Goal: Task Accomplishment & Management: Complete application form

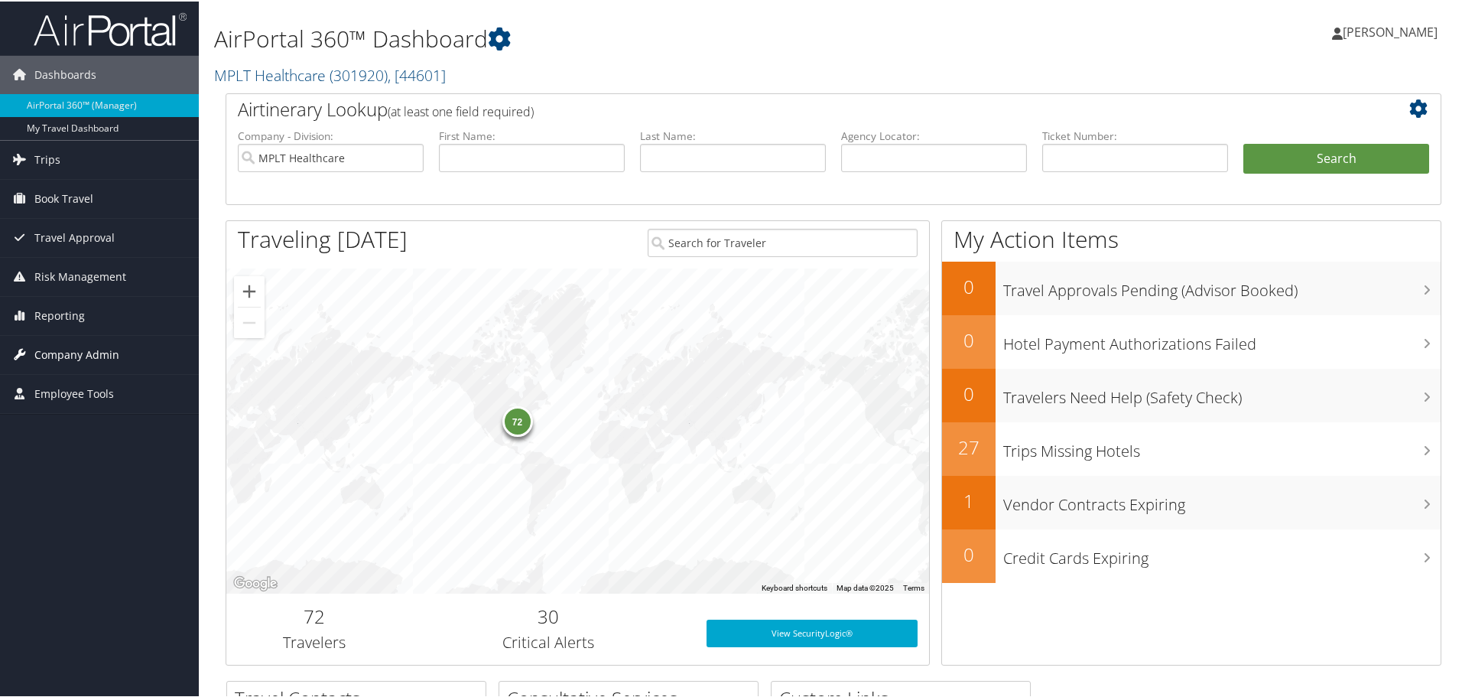
click at [48, 355] on span "Company Admin" at bounding box center [76, 353] width 85 height 38
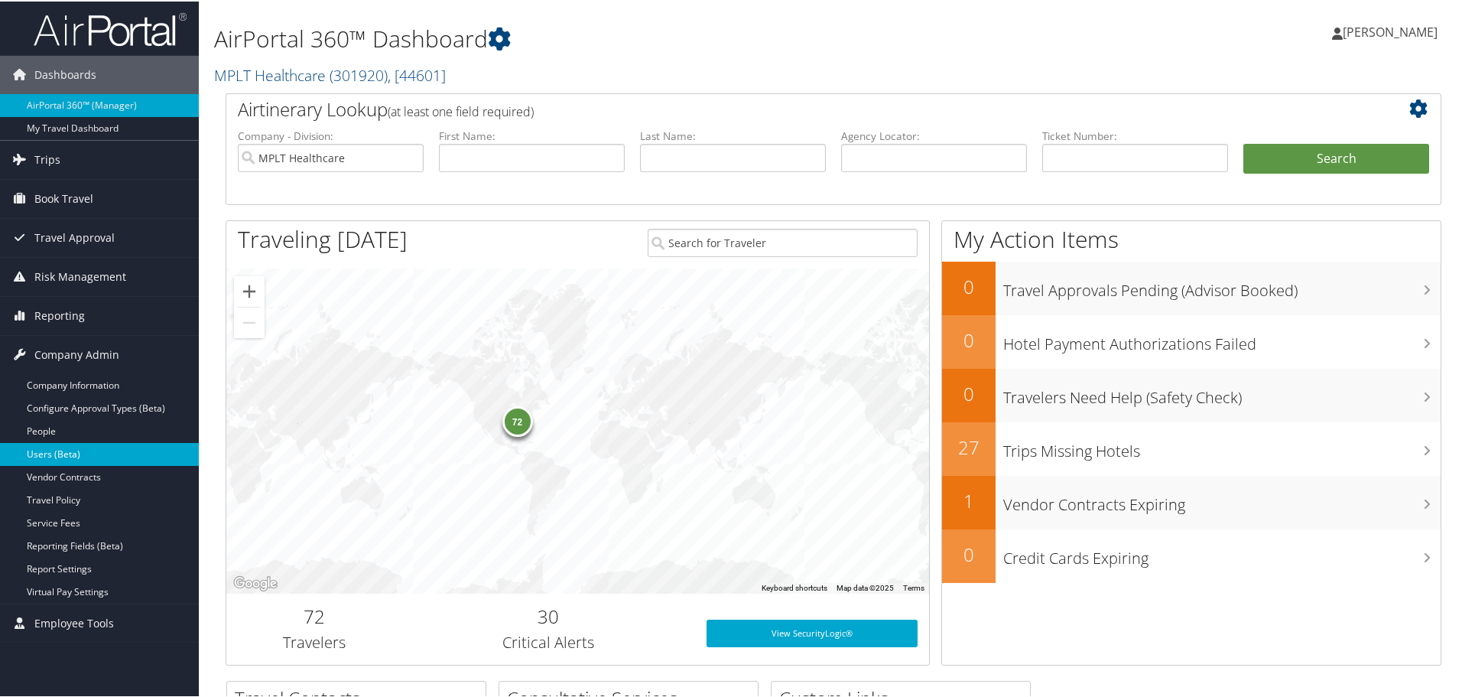
click at [41, 453] on link "Users (Beta)" at bounding box center [99, 452] width 199 height 23
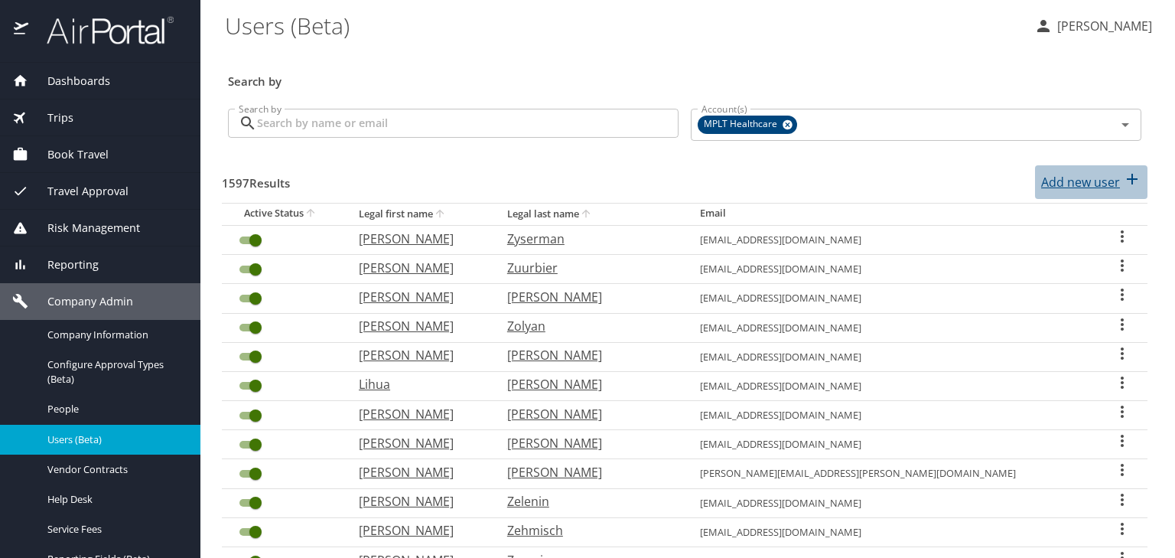
click at [1049, 186] on p "Add new user" at bounding box center [1080, 182] width 79 height 18
select select "US"
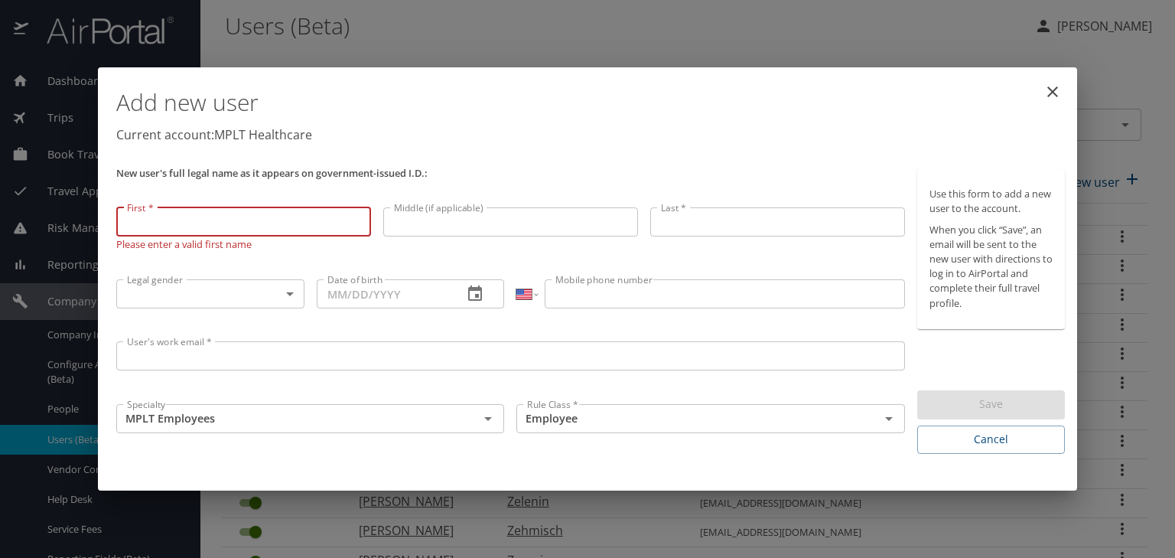
paste input "[PERSON_NAME], [PERSON_NAME]"
drag, startPoint x: 168, startPoint y: 220, endPoint x: 89, endPoint y: 215, distance: 79.0
click at [89, 215] on div "Add new user Current account: MPLT Healthcare New user's full legal name as it …" at bounding box center [587, 279] width 1175 height 558
drag, startPoint x: 156, startPoint y: 220, endPoint x: 187, endPoint y: 225, distance: 31.8
click at [187, 225] on input "[PERSON_NAME]" at bounding box center [243, 221] width 255 height 29
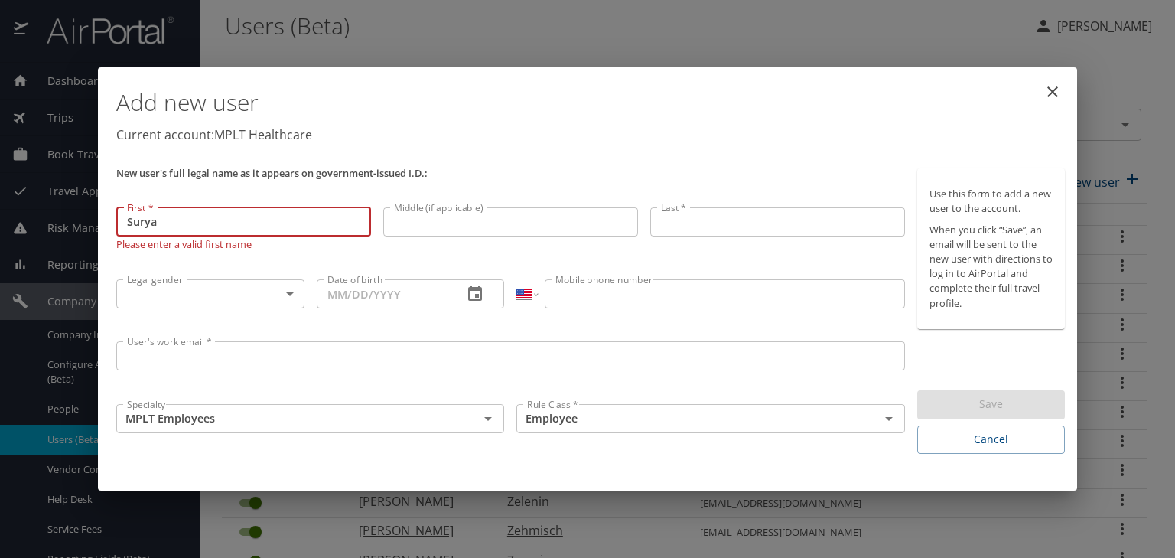
type input "Surya"
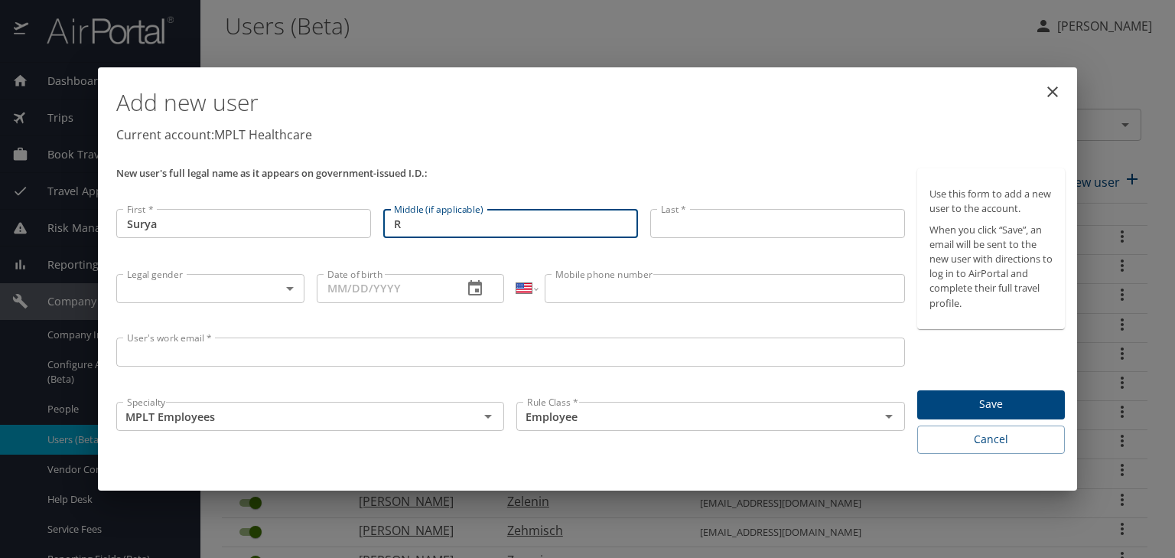
type input "R"
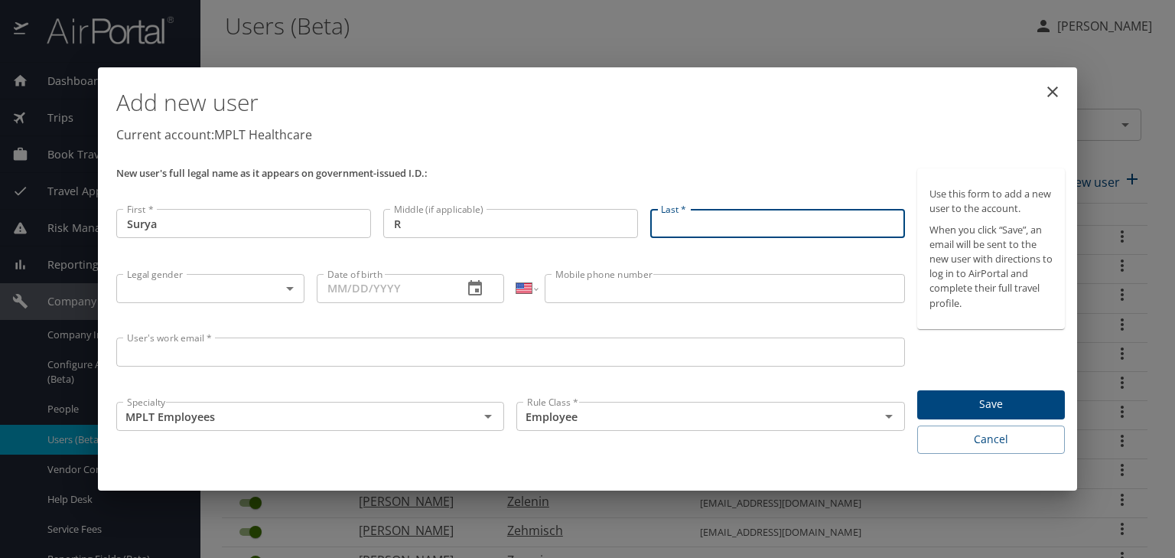
paste input "[PERSON_NAME], [PERSON_NAME]"
drag, startPoint x: 694, startPoint y: 226, endPoint x: 813, endPoint y: 230, distance: 118.6
click at [813, 230] on input "[PERSON_NAME], [PERSON_NAME]" at bounding box center [777, 223] width 255 height 29
type input "[PERSON_NAME]"
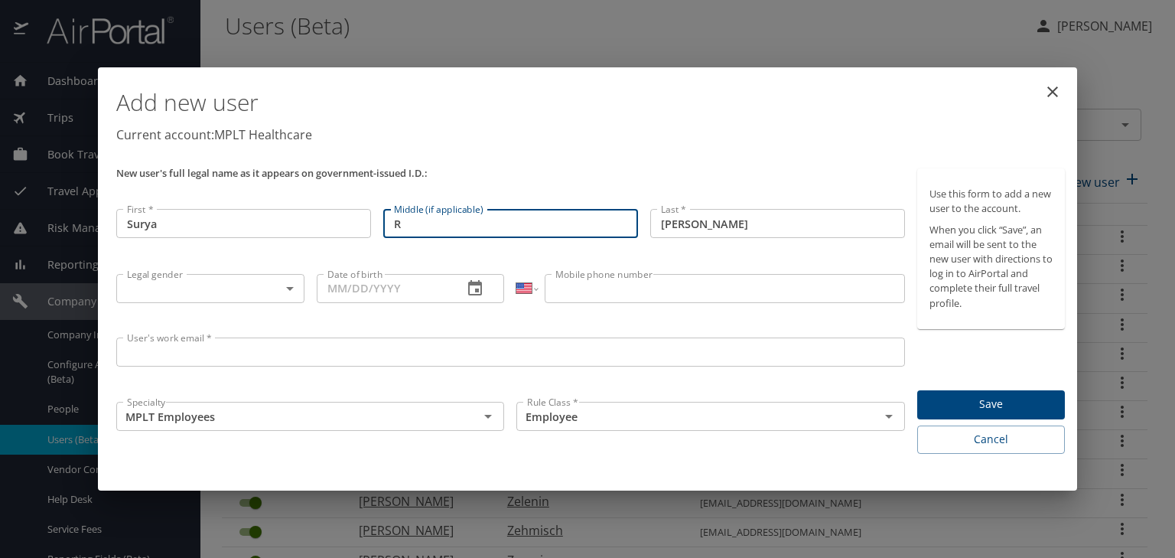
drag, startPoint x: 424, startPoint y: 223, endPoint x: 369, endPoint y: 220, distance: 55.2
click at [372, 220] on div "New user's full legal name as it appears on government-issued I.D.: First * Sur…" at bounding box center [510, 311] width 801 height 298
paste input "amachandran"
type input "Ramachandran"
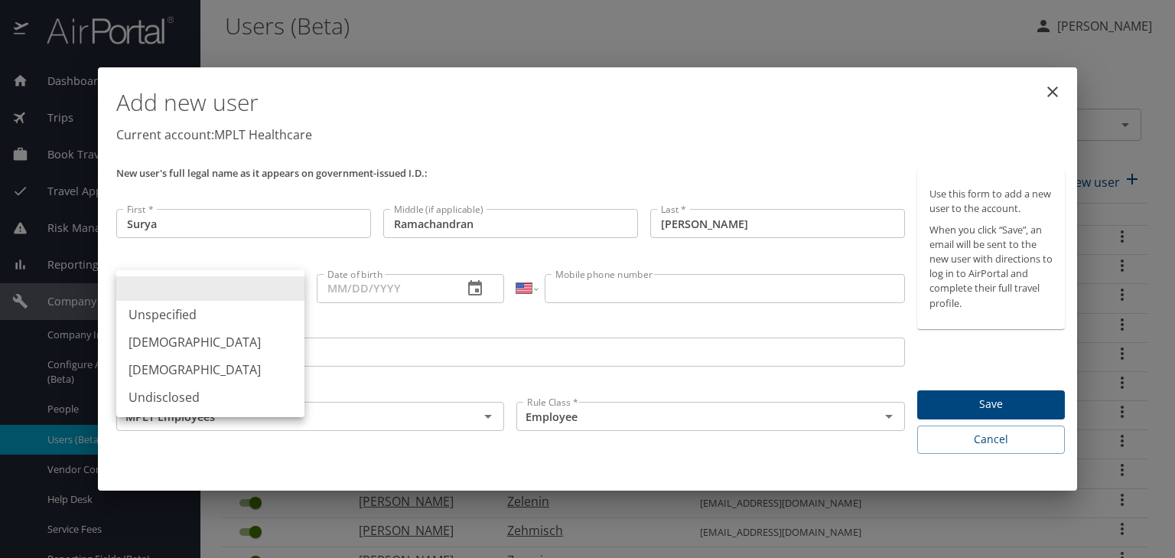
click at [149, 285] on body "Dashboards AirPortal 360™ Manager My Travel Dashboard Trips Airtinerary® Lookup…" at bounding box center [587, 279] width 1175 height 558
click at [138, 342] on li "[DEMOGRAPHIC_DATA]" at bounding box center [210, 342] width 188 height 28
type input "[DEMOGRAPHIC_DATA]"
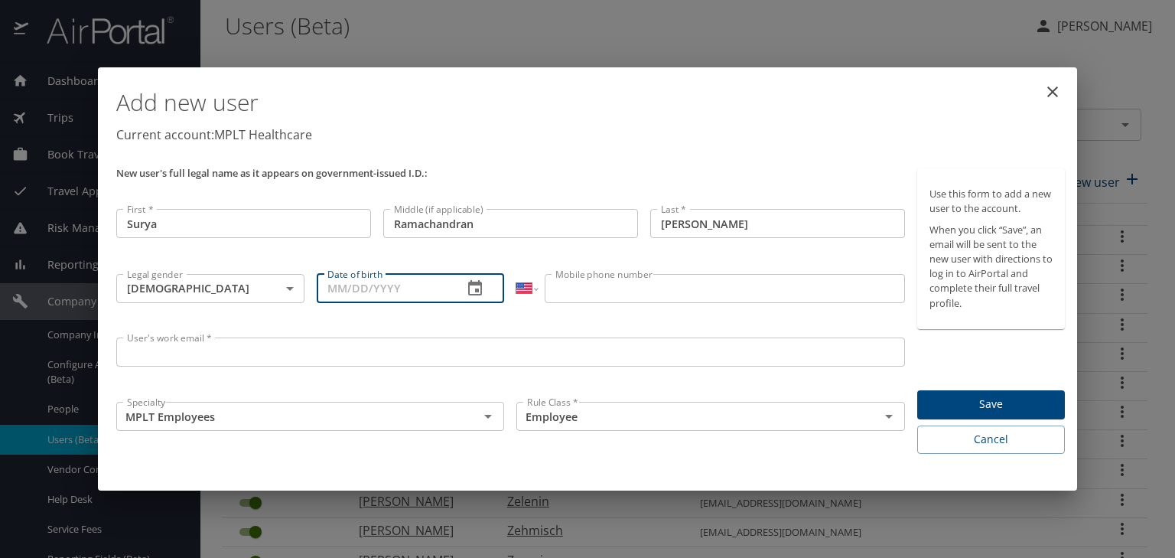
click at [327, 298] on input "Date of birth" at bounding box center [384, 288] width 135 height 29
paste input "[DATE]"
type input "[DATE]"
click at [593, 292] on input "Mobile phone number" at bounding box center [724, 288] width 359 height 29
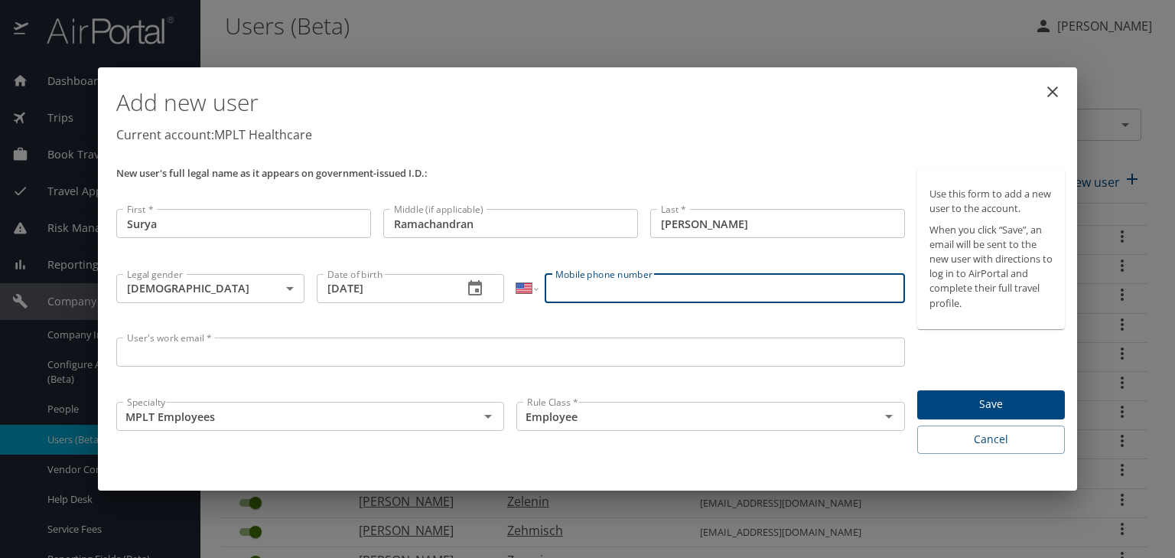
click at [575, 288] on input "Mobile phone number" at bounding box center [724, 288] width 359 height 29
paste input "[PHONE_NUMBER]"
type input "[PHONE_NUMBER]"
drag, startPoint x: 151, startPoint y: 356, endPoint x: 251, endPoint y: 259, distance: 139.5
click at [151, 356] on input "User's work email *" at bounding box center [510, 351] width 789 height 29
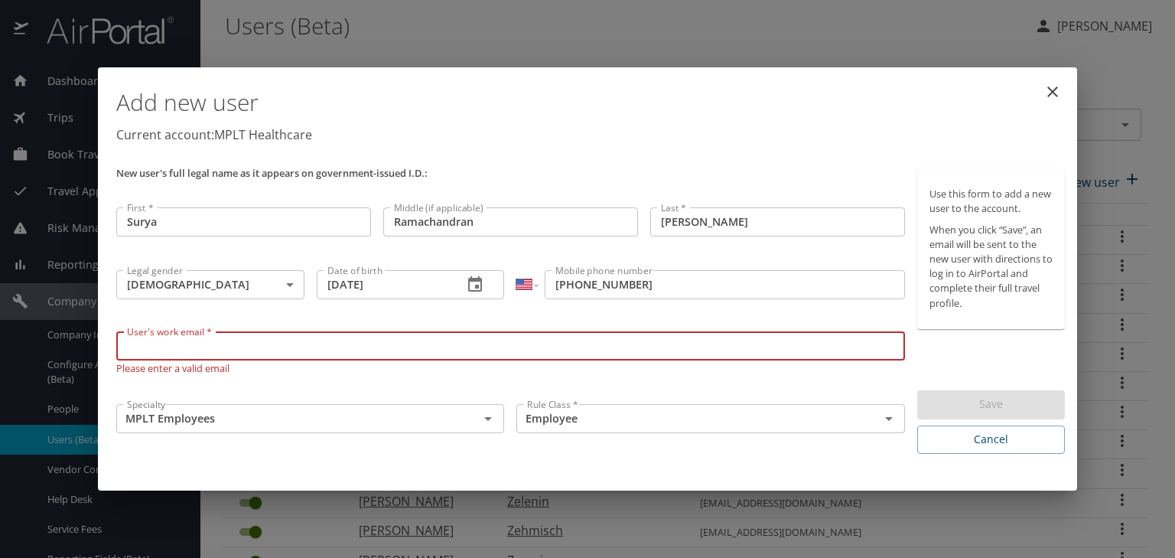
click at [135, 349] on input "User's work email *" at bounding box center [510, 345] width 789 height 29
paste input "suryakum@"
type input "[EMAIL_ADDRESS][DOMAIN_NAME]"
click at [149, 423] on input "MPLT Employees" at bounding box center [287, 418] width 333 height 20
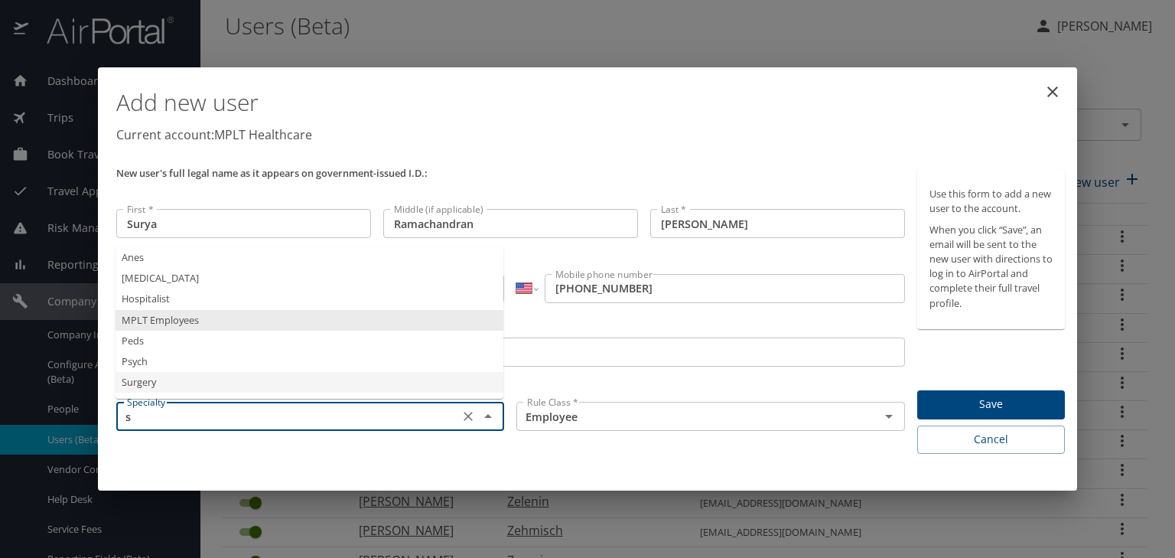
click at [132, 382] on li "Surgery" at bounding box center [309, 382] width 388 height 21
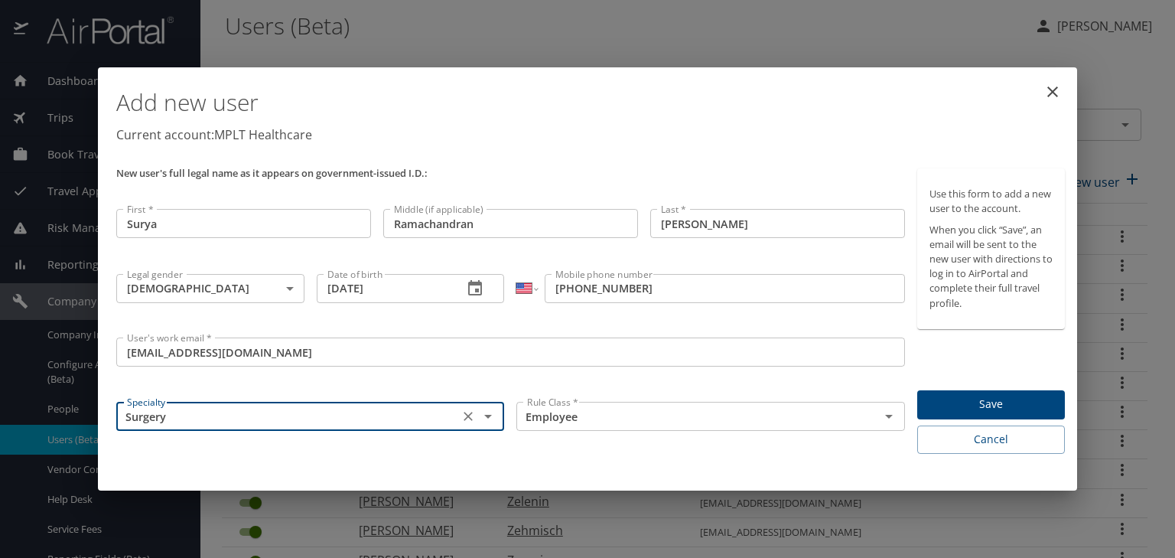
type input "Surgery"
click at [976, 407] on span "Save" at bounding box center [990, 404] width 123 height 19
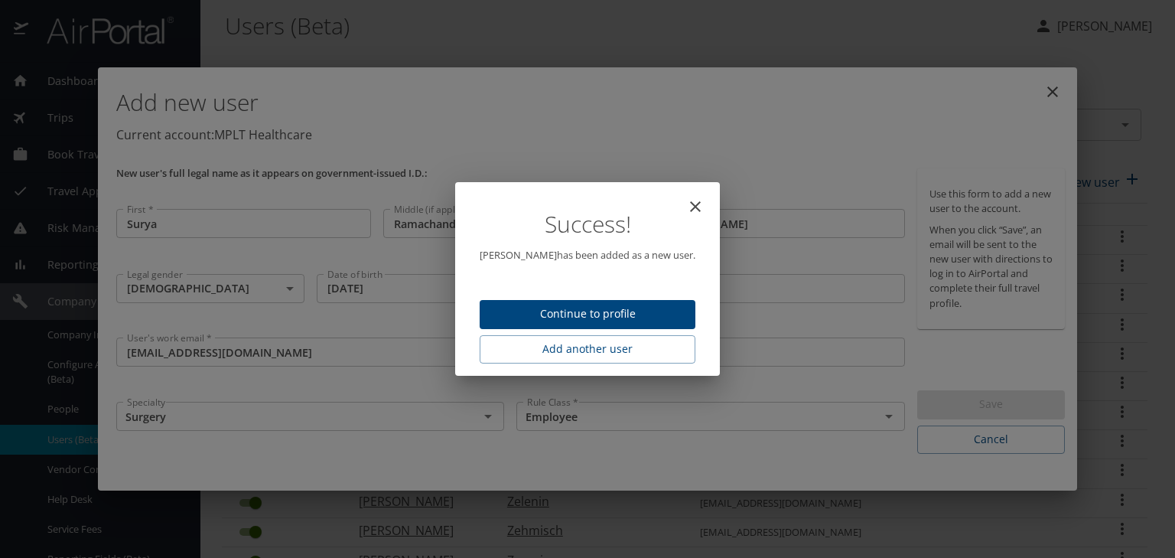
click at [575, 317] on span "Continue to profile" at bounding box center [587, 313] width 191 height 19
select select "US"
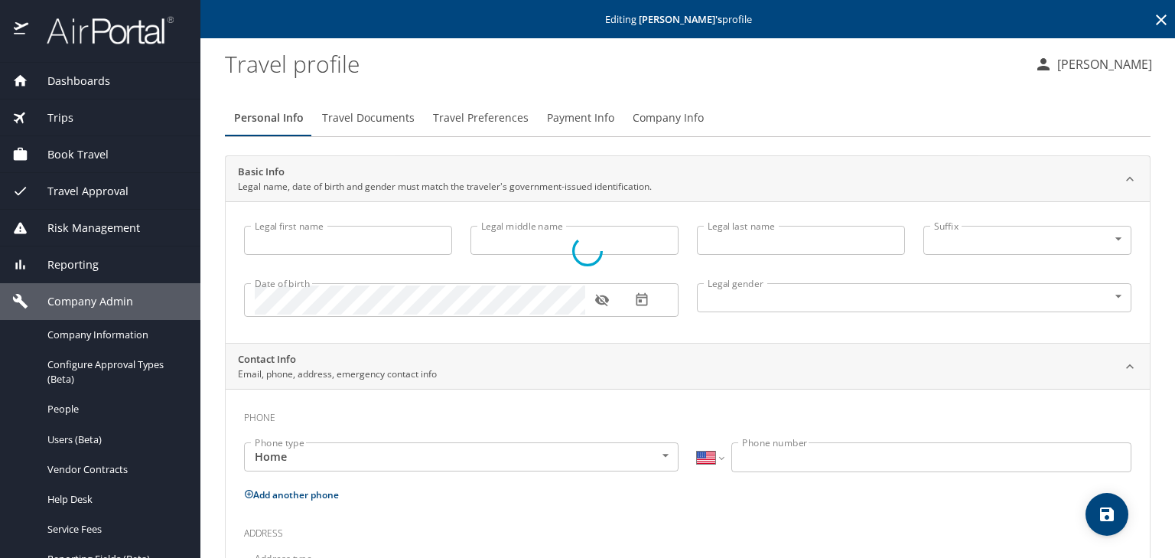
type input "Surya"
type input "Ramachandran"
type input "[PERSON_NAME]"
type input "[DEMOGRAPHIC_DATA]"
select select "US"
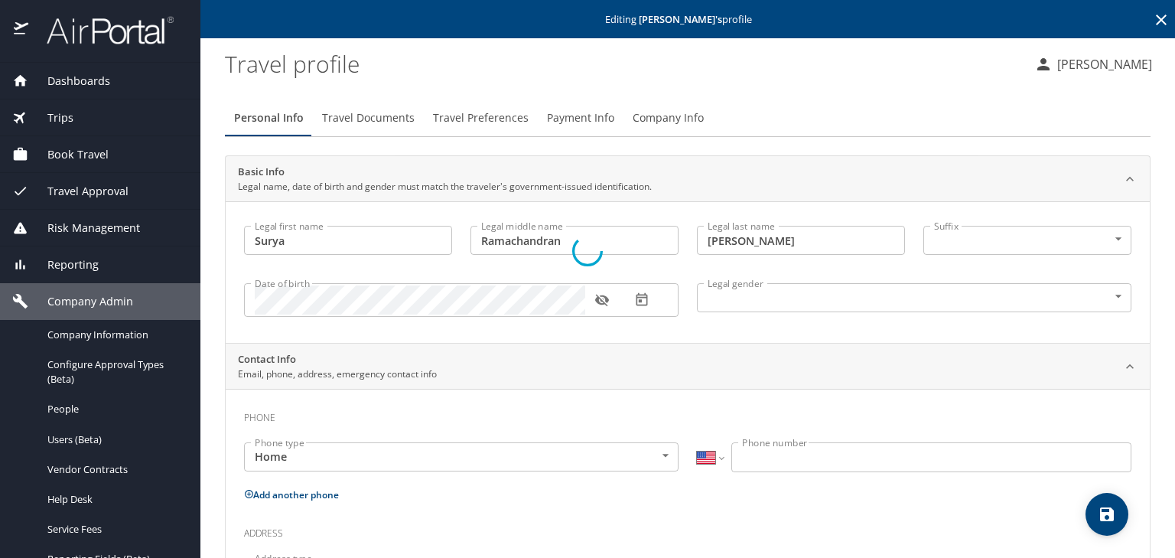
select select "US"
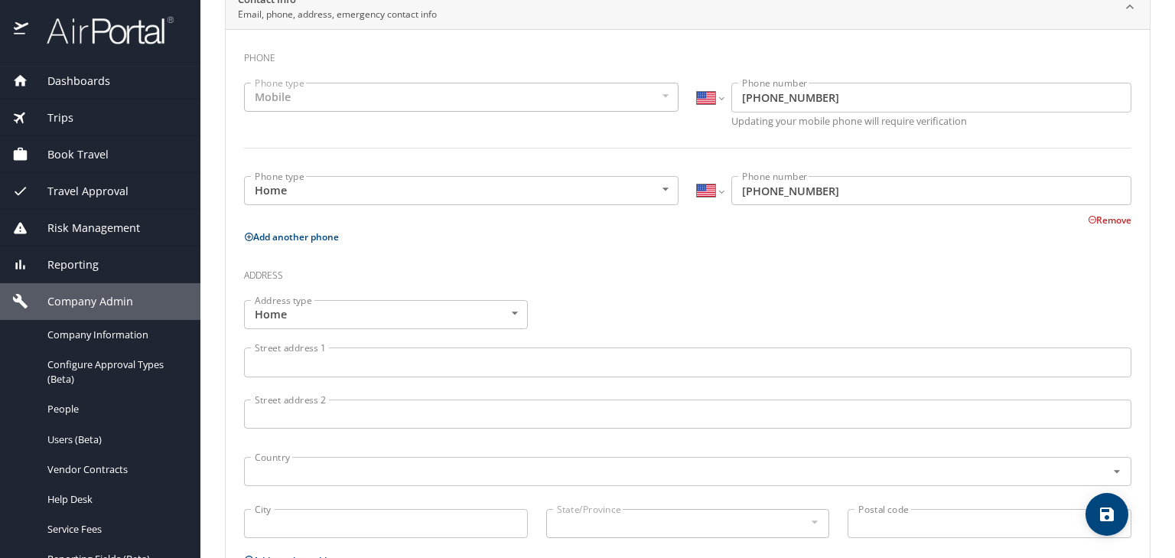
scroll to position [367, 0]
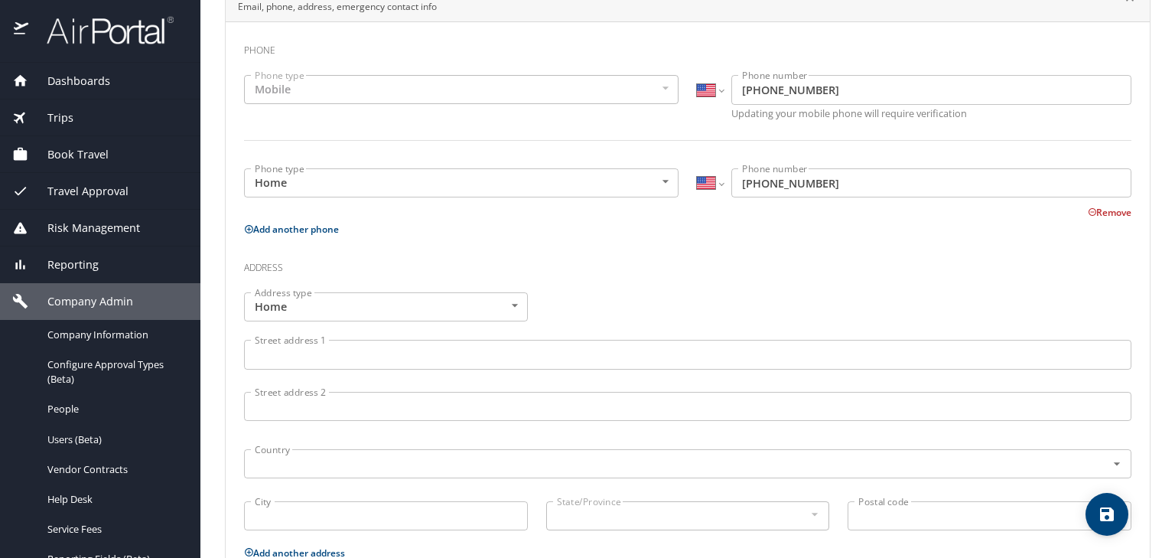
click at [272, 358] on input "Street address 1" at bounding box center [687, 354] width 887 height 29
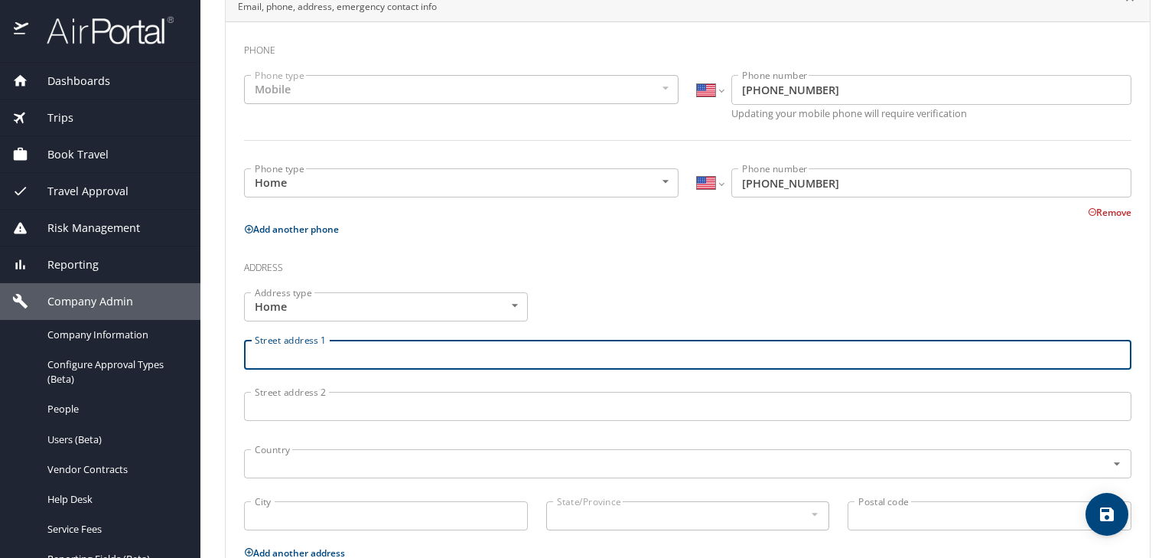
paste input "[STREET_ADDRESS]"
type input "[STREET_ADDRESS]"
click at [298, 409] on input "Street address 2" at bounding box center [687, 406] width 887 height 29
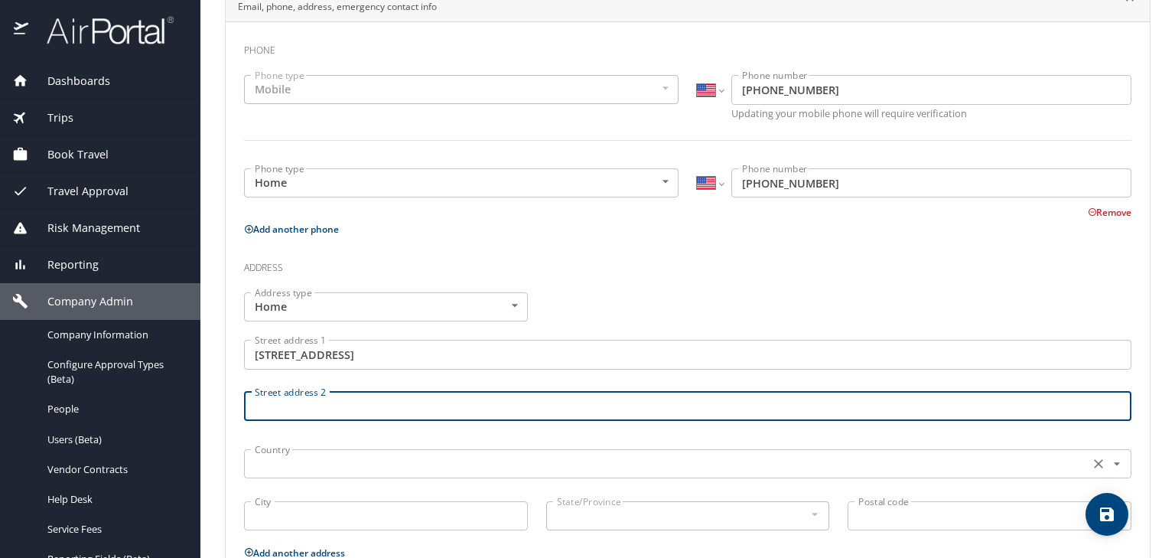
click at [260, 462] on input "text" at bounding box center [665, 464] width 833 height 20
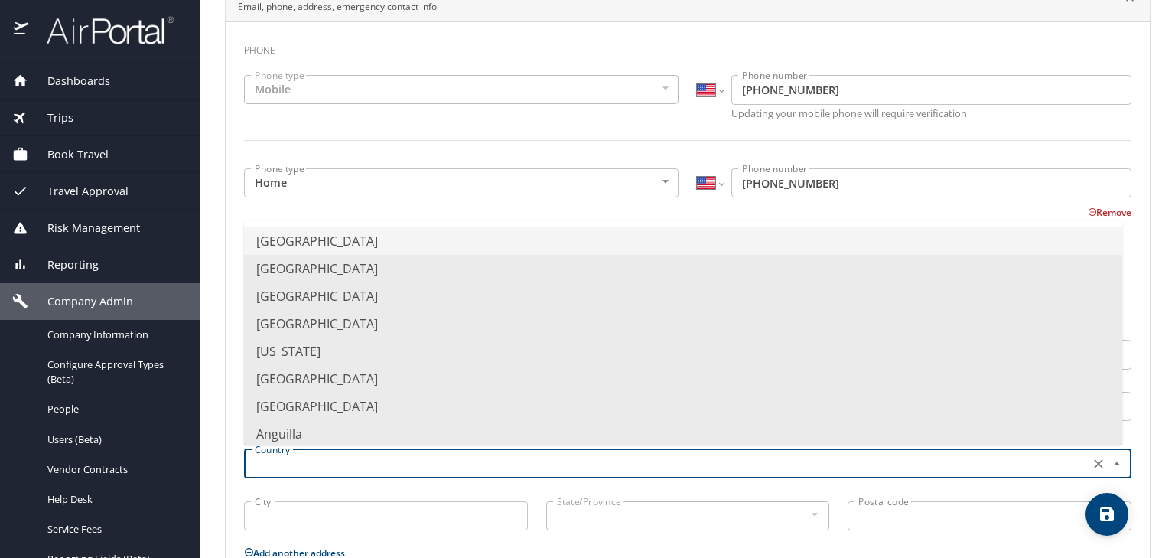
click at [287, 242] on li "[GEOGRAPHIC_DATA]" at bounding box center [683, 241] width 878 height 28
type input "[GEOGRAPHIC_DATA]"
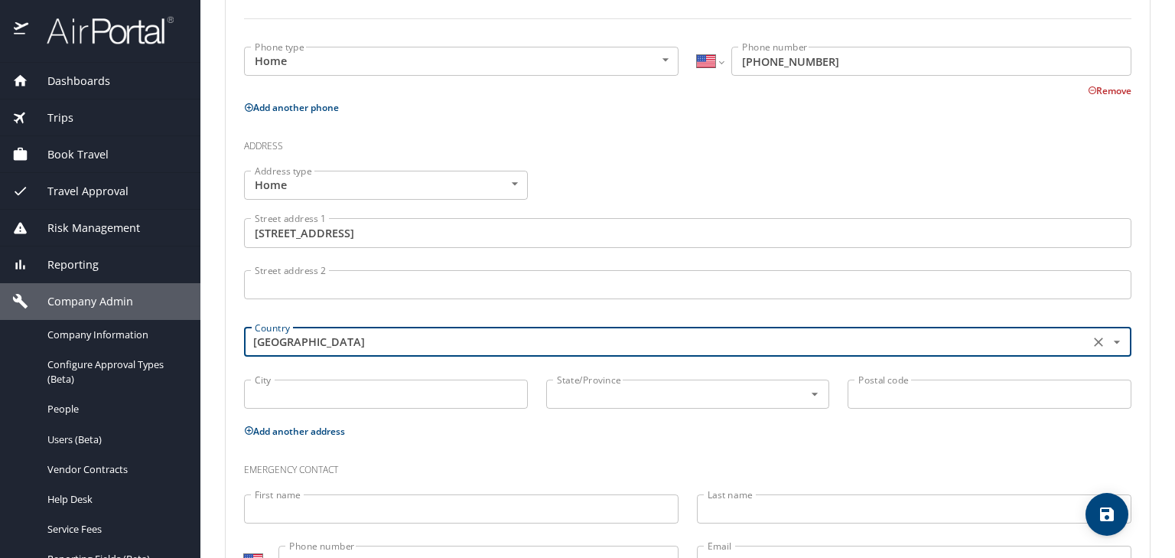
scroll to position [489, 0]
click at [272, 385] on input "City" at bounding box center [386, 393] width 284 height 29
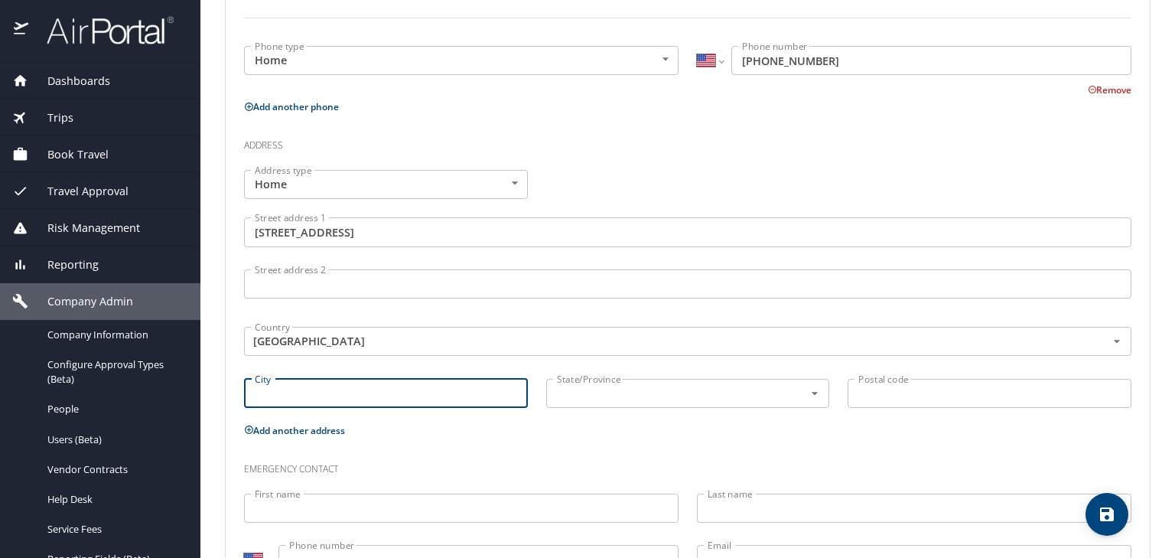
paste input "CROWN POINT"
type input "CROWN POINT"
click at [587, 397] on input "text" at bounding box center [665, 393] width 229 height 20
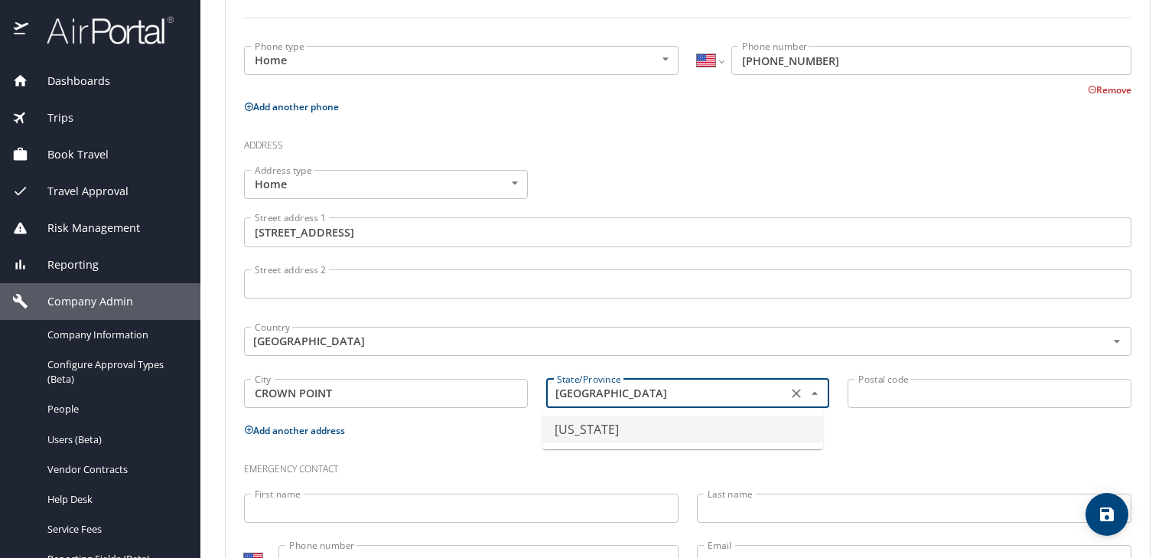
click at [580, 431] on li "[US_STATE]" at bounding box center [682, 429] width 281 height 28
type input "[US_STATE]"
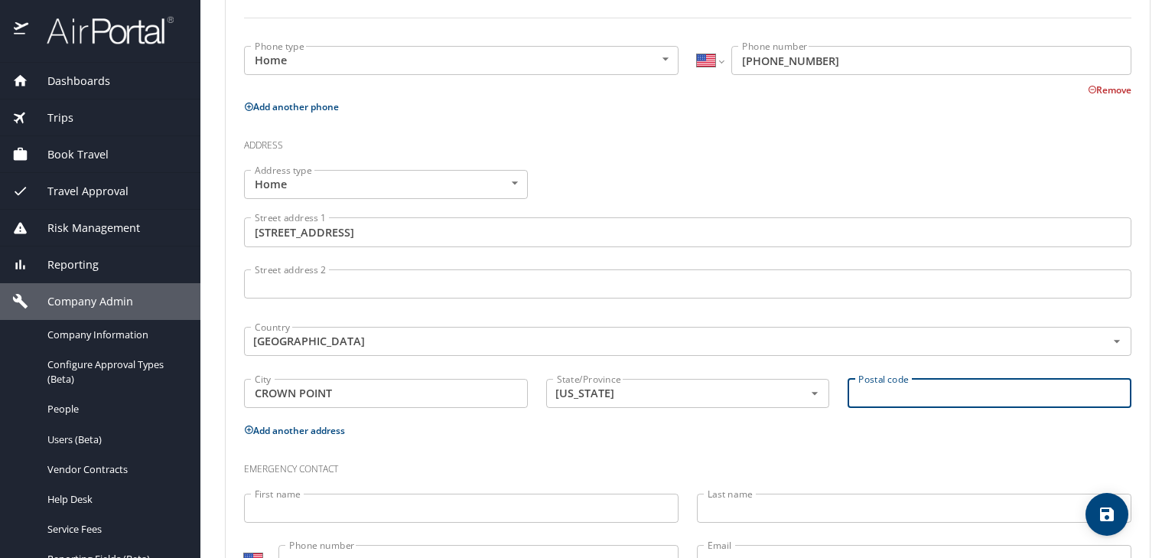
click at [877, 392] on input "Postal code" at bounding box center [989, 393] width 284 height 29
paste input "46307"
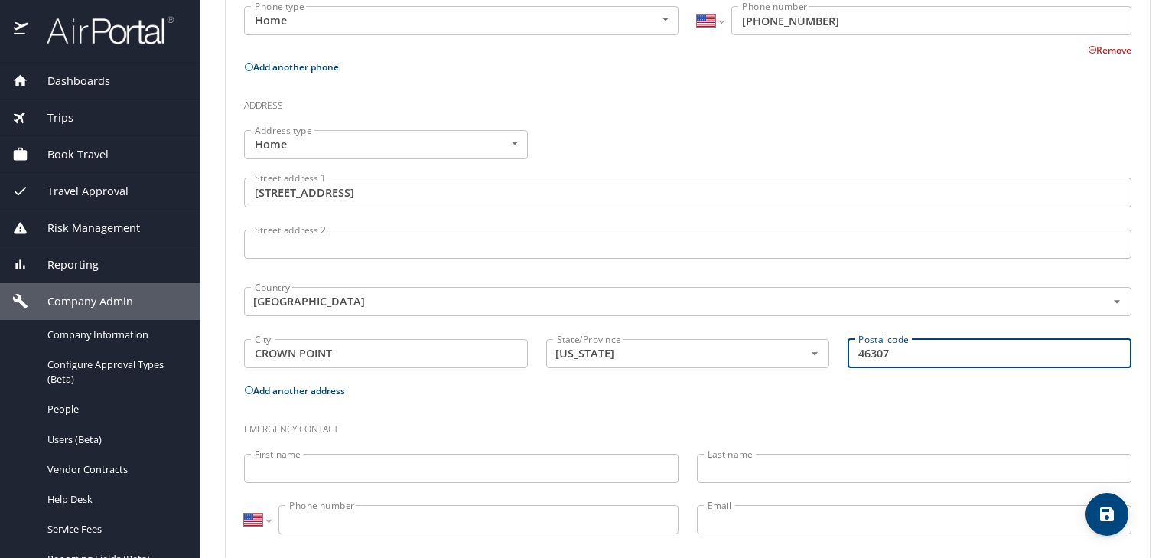
scroll to position [554, 0]
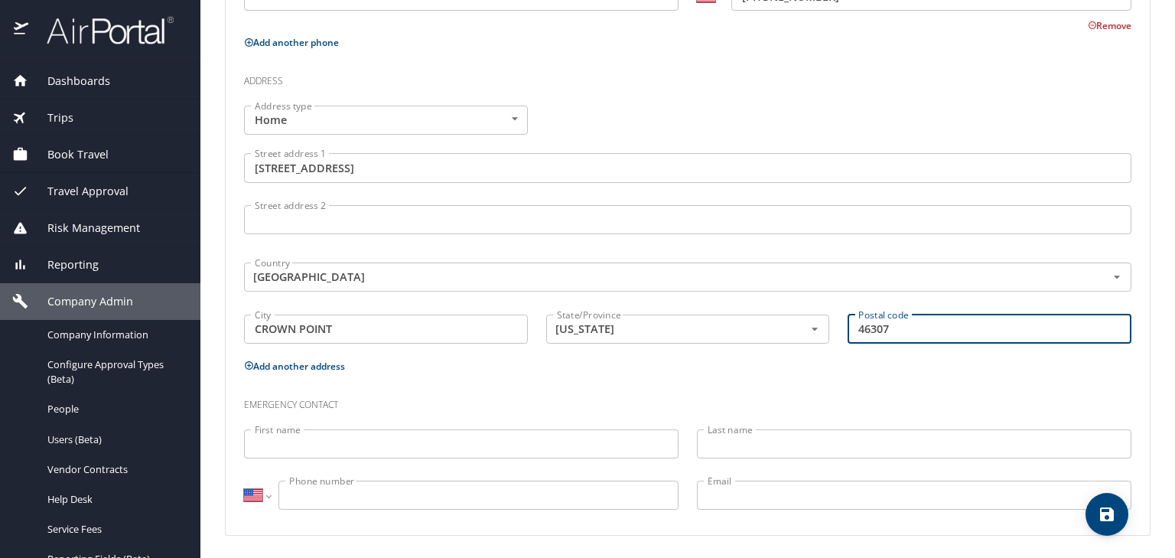
type input "46307"
click at [280, 444] on input "First name" at bounding box center [461, 443] width 434 height 29
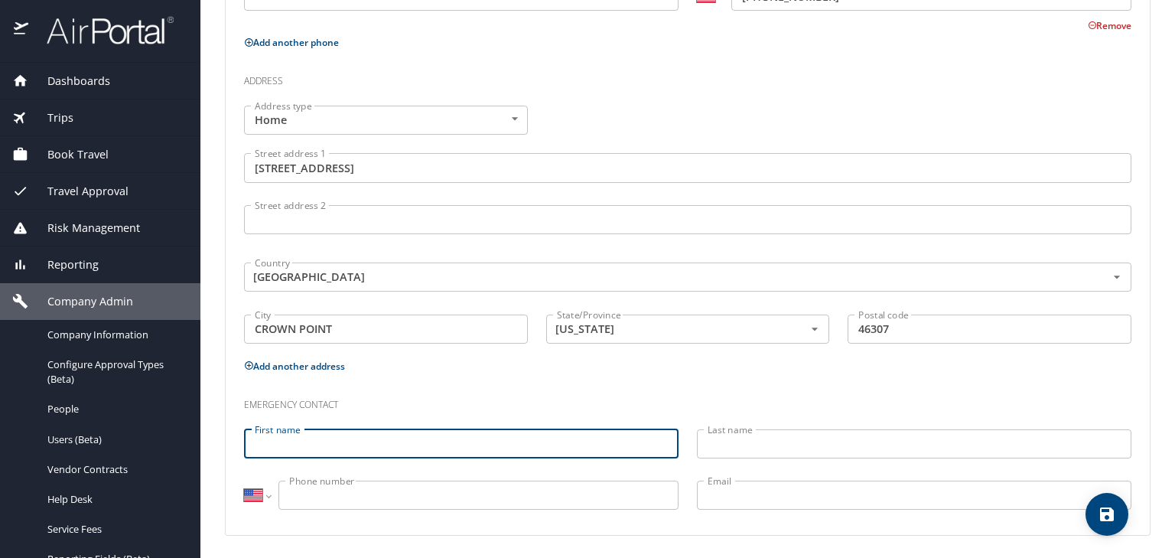
click at [268, 441] on input "First name" at bounding box center [461, 443] width 434 height 29
paste input "[PERSON_NAME]"
drag, startPoint x: 292, startPoint y: 443, endPoint x: 379, endPoint y: 445, distance: 86.5
click at [379, 445] on input "[PERSON_NAME]" at bounding box center [461, 443] width 434 height 29
type input "[PERSON_NAME]"
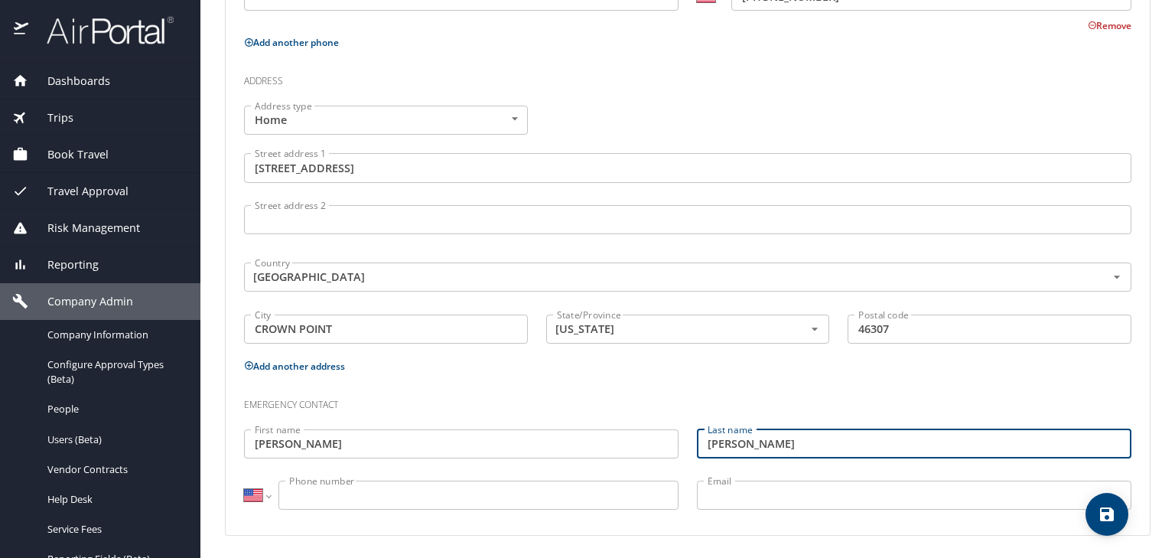
type input "[PERSON_NAME]"
click at [300, 499] on input "Phone number" at bounding box center [478, 494] width 400 height 29
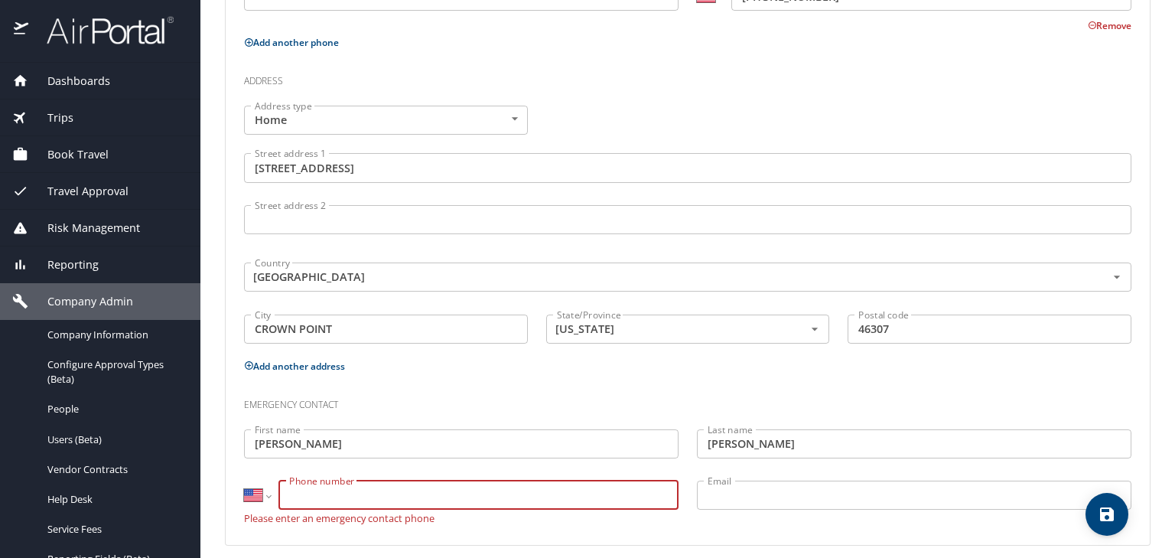
click at [310, 491] on input "Phone number" at bounding box center [478, 494] width 400 height 29
paste input "[PHONE_NUMBER]"
type input "[PHONE_NUMBER]"
click at [1094, 517] on span "save" at bounding box center [1106, 514] width 43 height 18
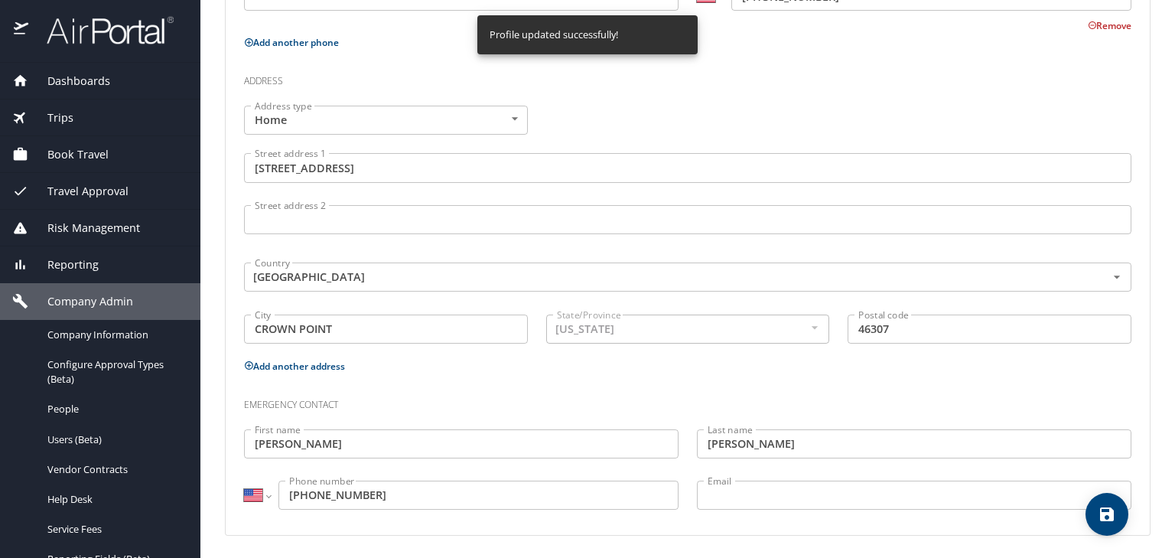
select select "US"
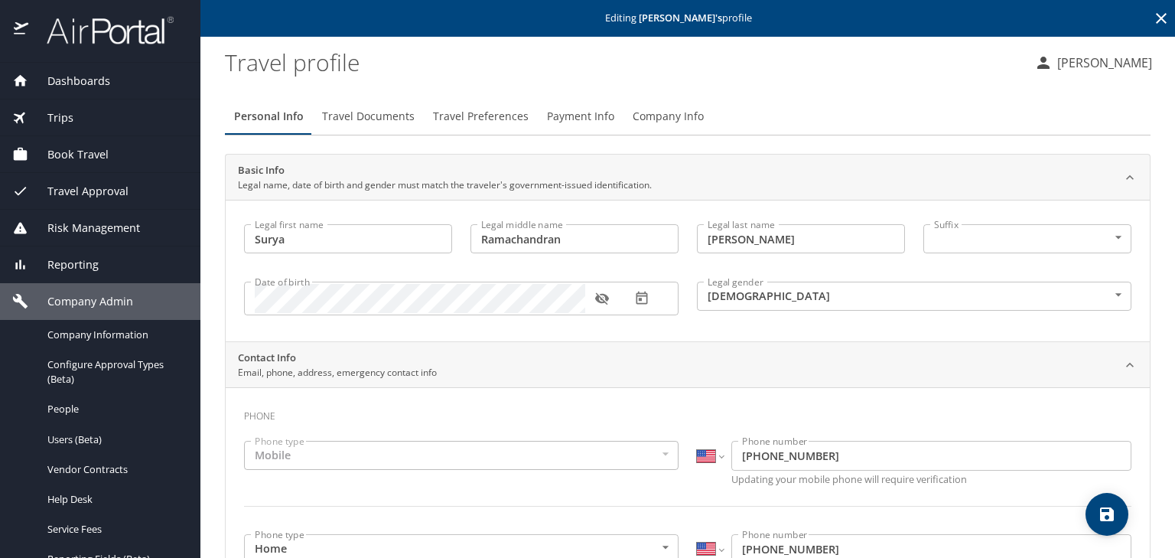
scroll to position [0, 0]
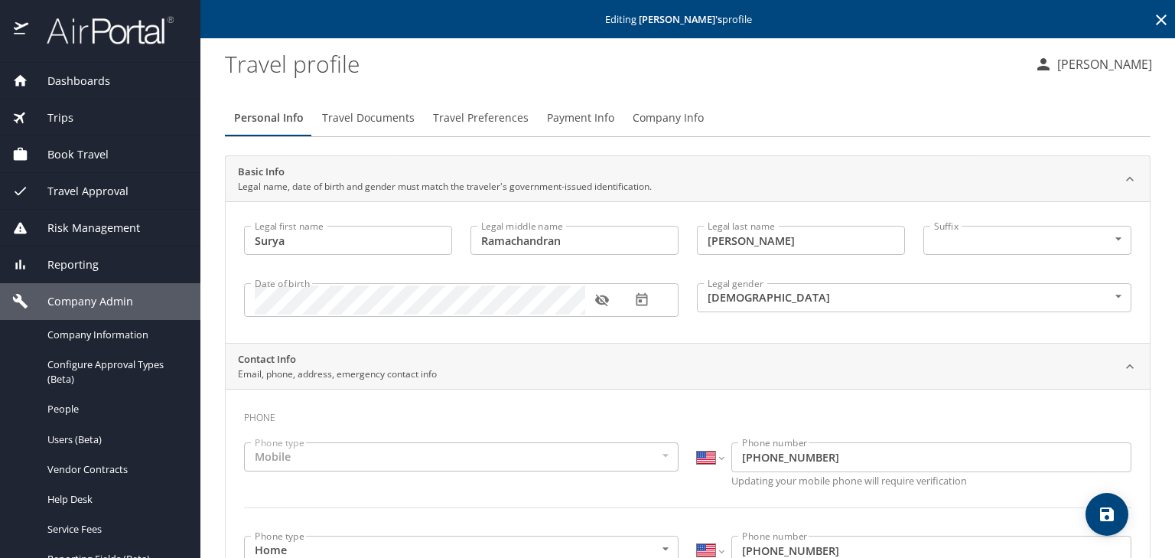
click at [644, 122] on span "Company Info" at bounding box center [668, 118] width 71 height 19
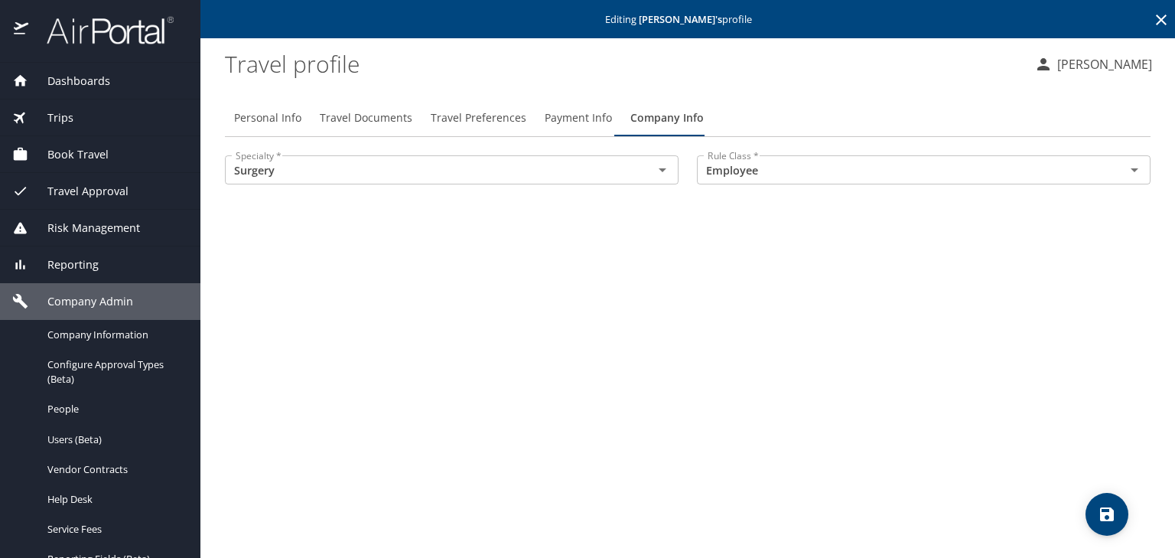
click at [251, 119] on span "Personal Info" at bounding box center [267, 118] width 67 height 19
select select "US"
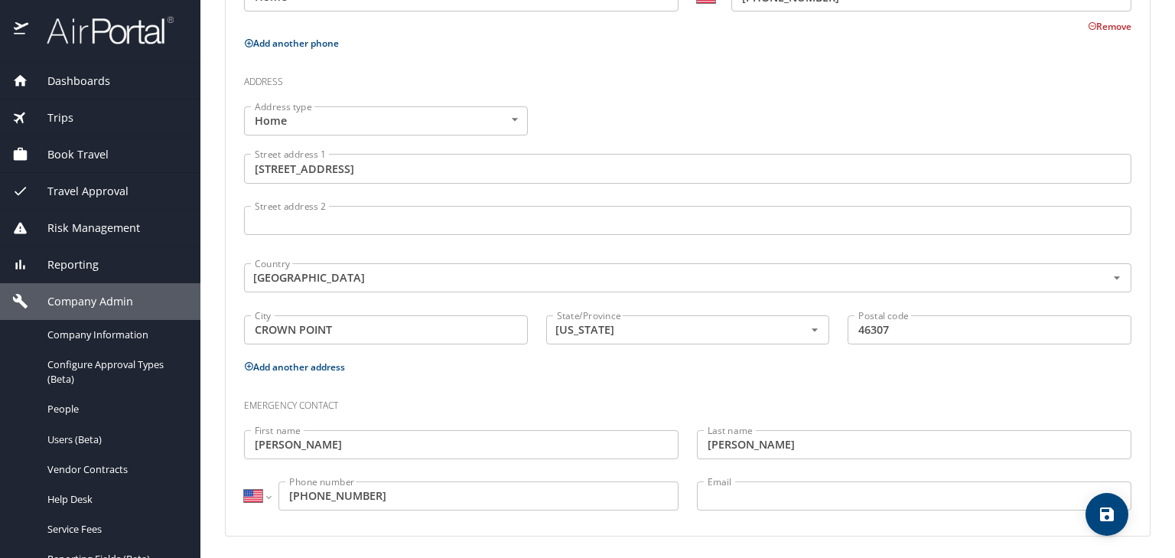
scroll to position [554, 0]
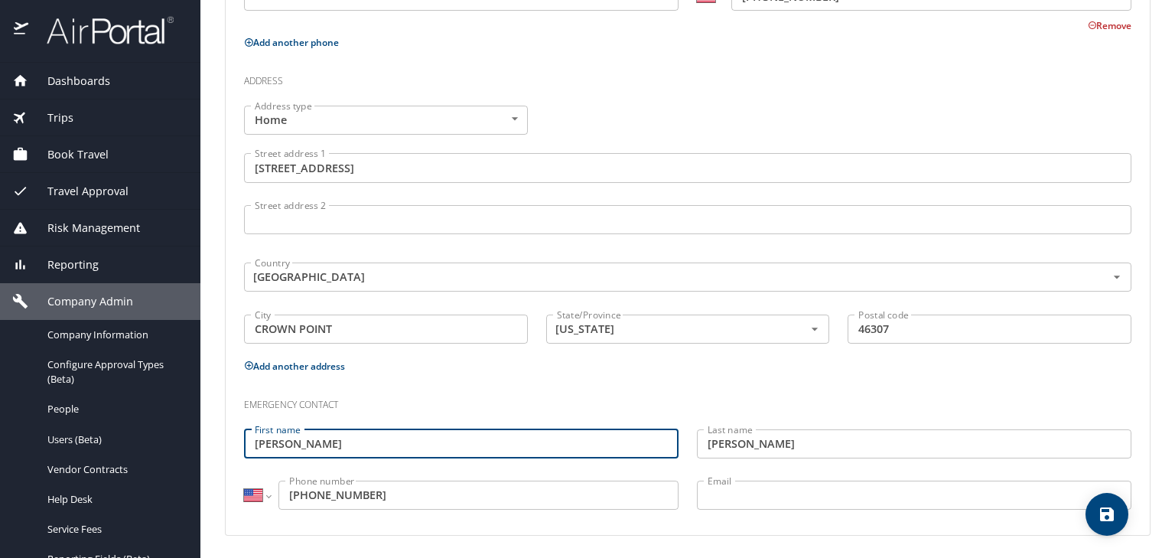
drag, startPoint x: 300, startPoint y: 442, endPoint x: 259, endPoint y: 445, distance: 41.4
click at [259, 445] on input "[PERSON_NAME]" at bounding box center [461, 443] width 434 height 29
type input "[PERSON_NAME]"
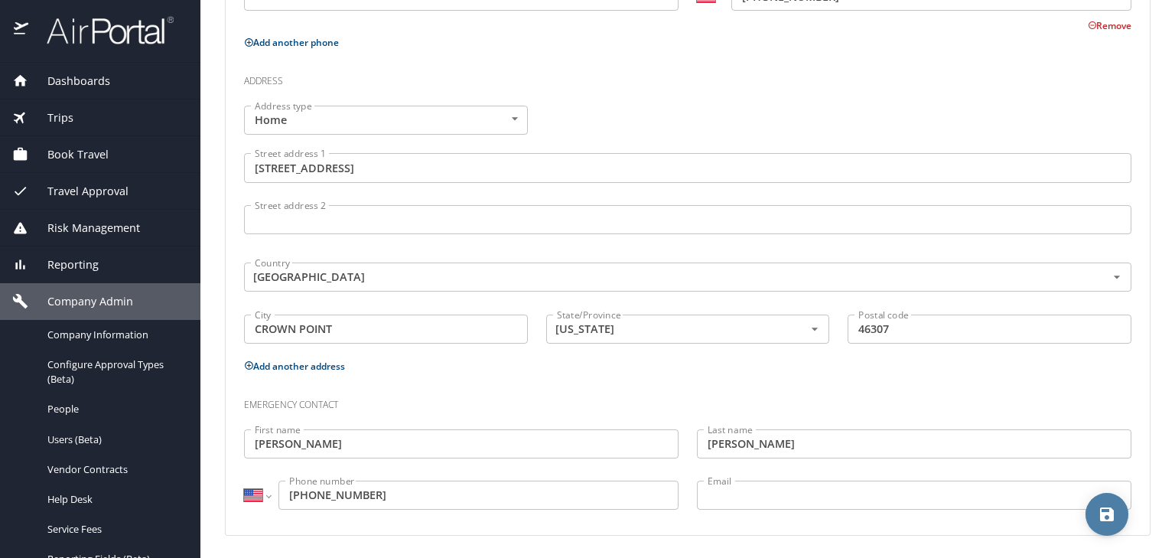
click at [1101, 516] on icon "save" at bounding box center [1107, 514] width 14 height 14
select select "US"
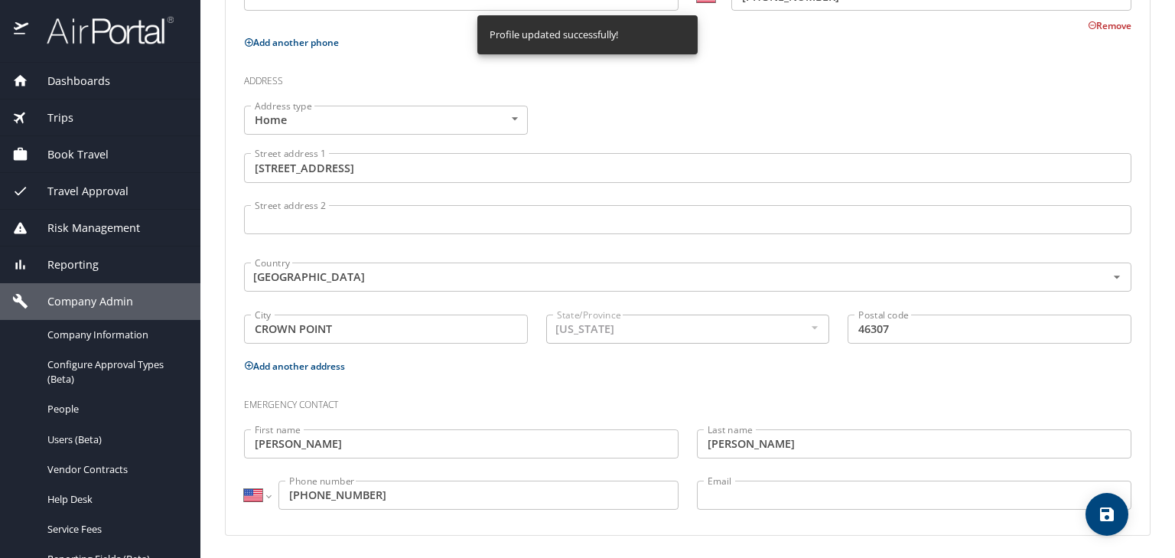
select select "US"
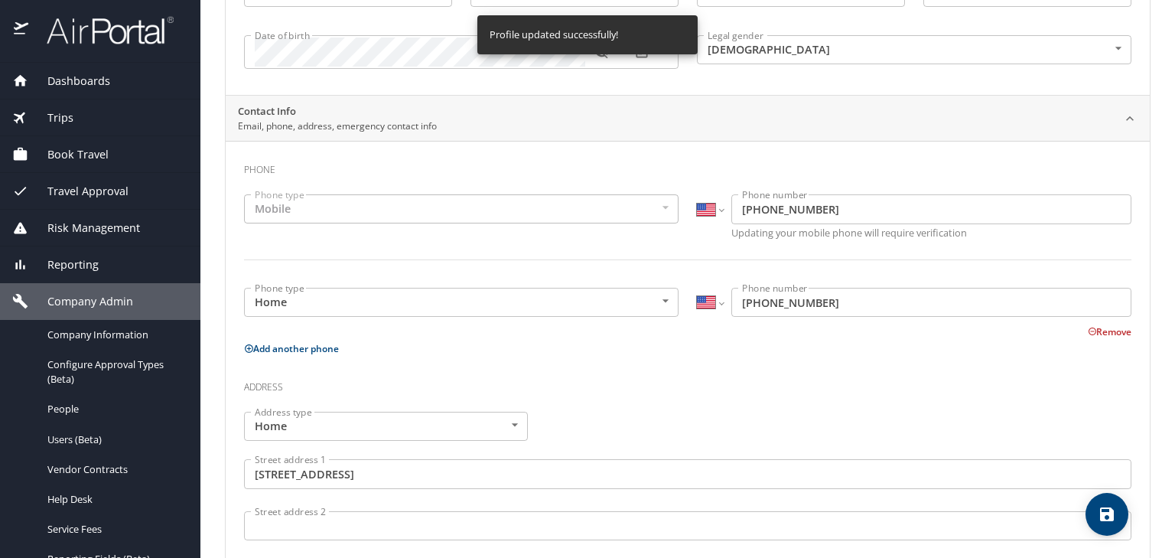
scroll to position [0, 0]
